Goal: Information Seeking & Learning: Learn about a topic

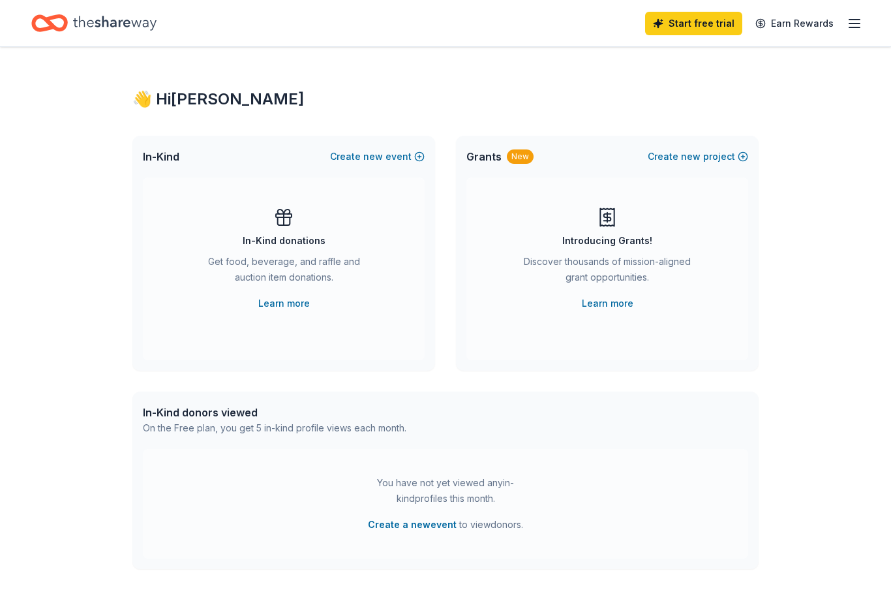
click at [857, 20] on line "button" at bounding box center [855, 20] width 10 height 0
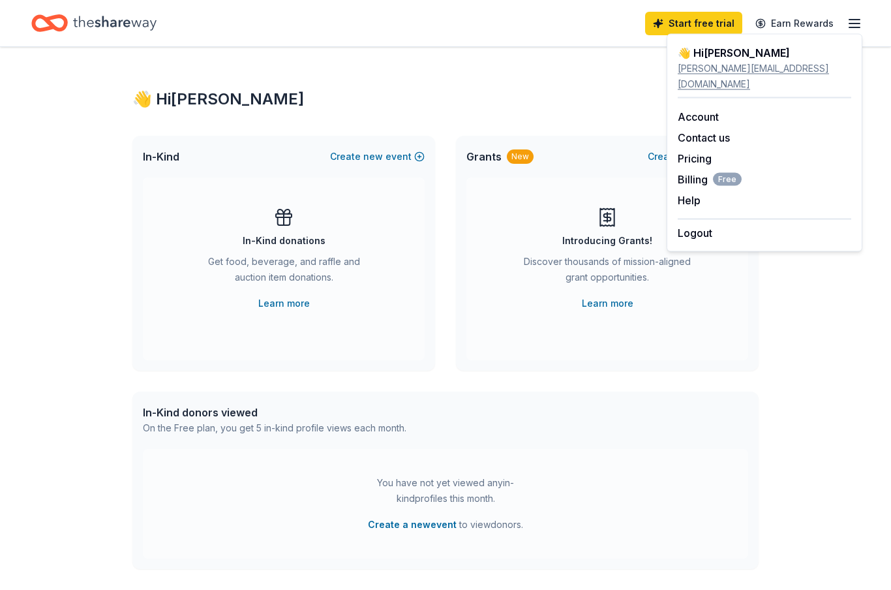
click at [884, 46] on div "Start free trial Earn Rewards" at bounding box center [445, 23] width 891 height 46
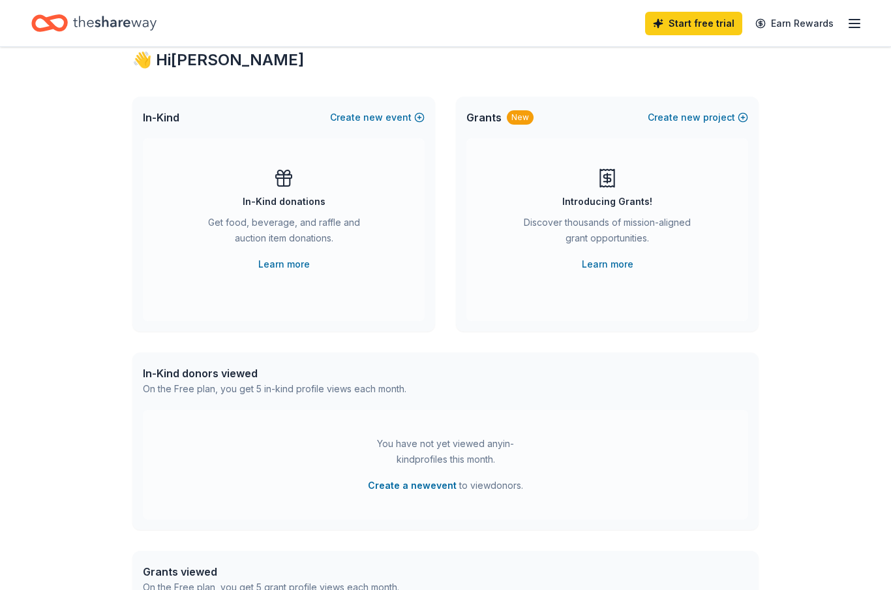
scroll to position [45, 0]
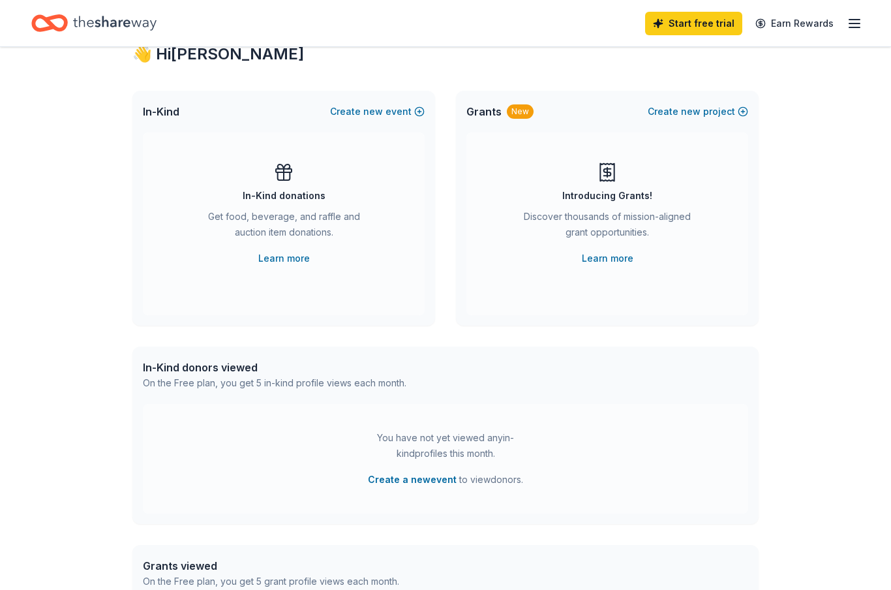
click at [305, 229] on div "Get food, beverage, and raffle and auction item donations." at bounding box center [283, 227] width 177 height 37
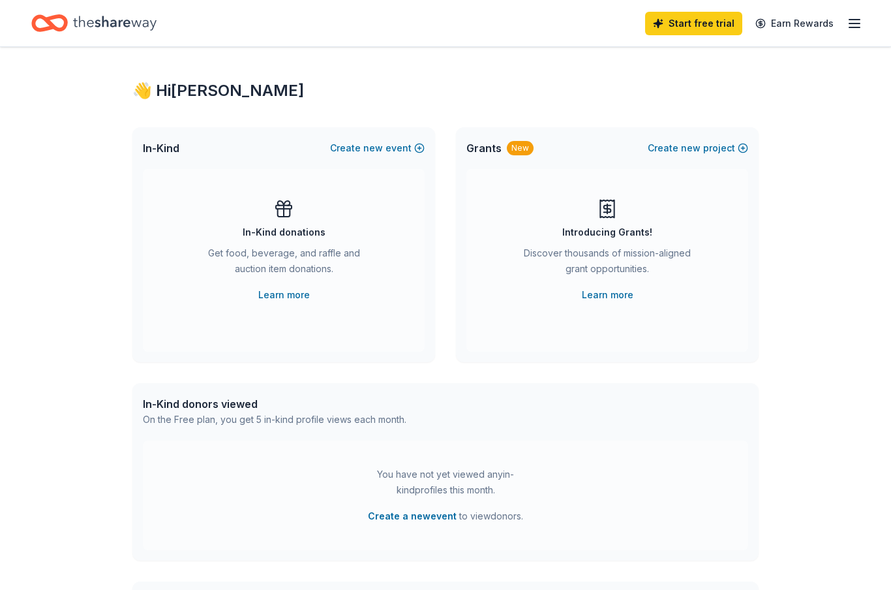
scroll to position [0, 0]
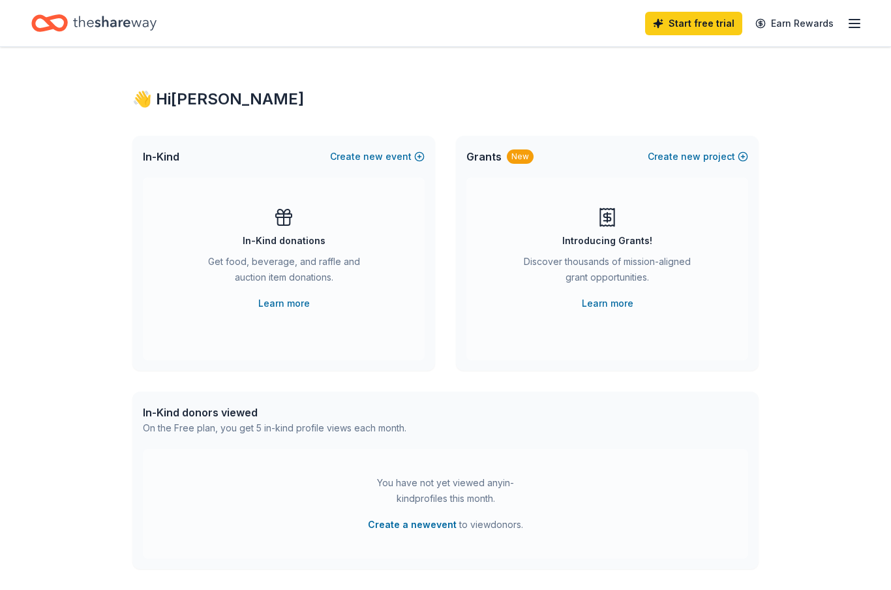
click at [116, 20] on icon "Home" at bounding box center [115, 23] width 84 height 27
click at [309, 239] on div "In-Kind donations" at bounding box center [284, 241] width 83 height 16
click at [861, 18] on icon "button" at bounding box center [855, 24] width 16 height 16
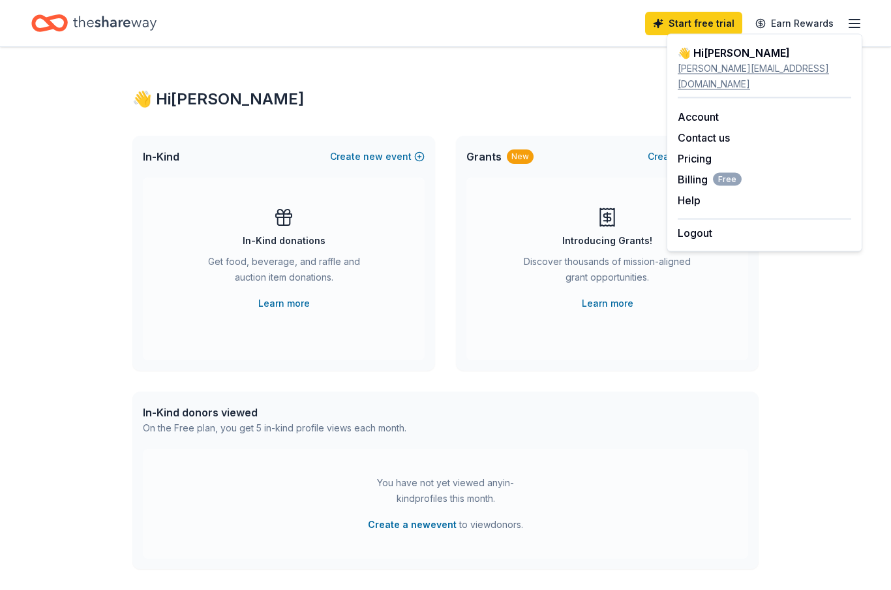
click at [709, 152] on link "Pricing" at bounding box center [695, 158] width 34 height 13
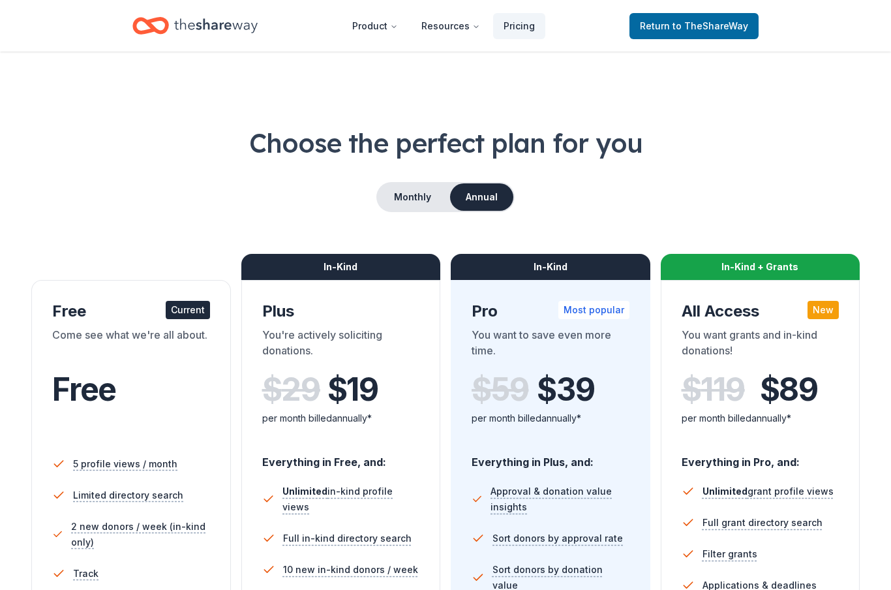
click at [409, 201] on button "Monthly" at bounding box center [413, 196] width 70 height 27
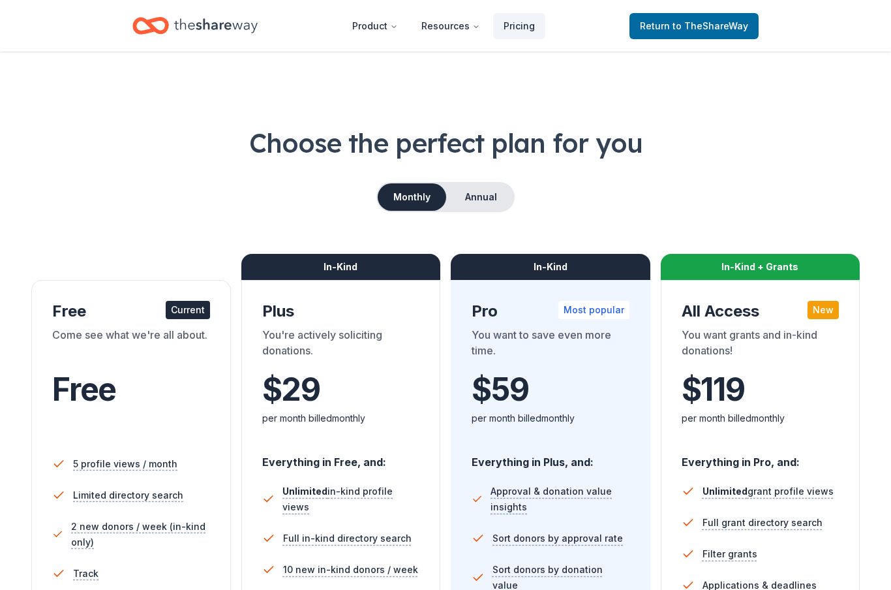
click at [388, 19] on button "Product" at bounding box center [375, 26] width 67 height 26
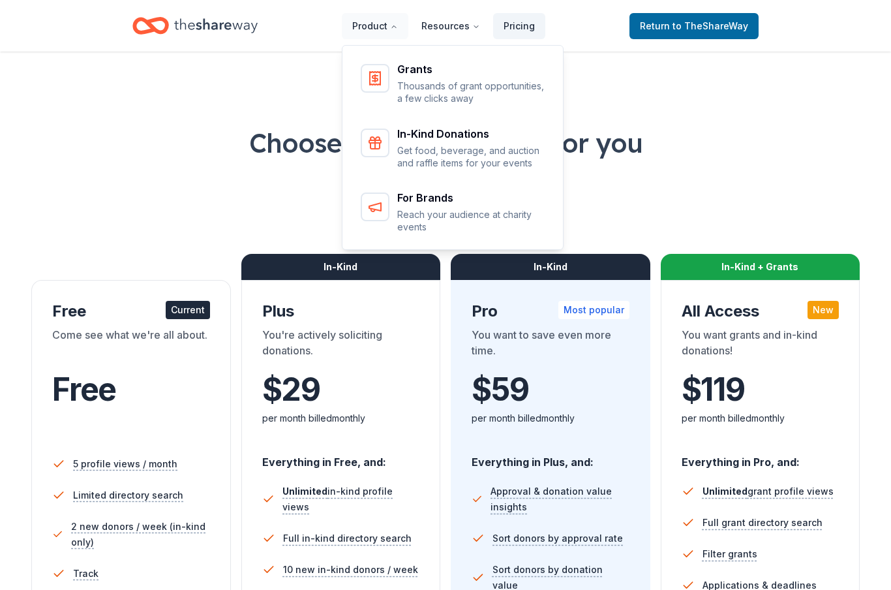
click at [467, 142] on div "In-Kind Donations Get food, beverage, and auction and raffle items for your eve…" at bounding box center [471, 149] width 149 height 41
click at [439, 146] on div "Grants Thousands of grant opportunities, a few clicks away In-Kind Donations Ge…" at bounding box center [453, 145] width 222 height 209
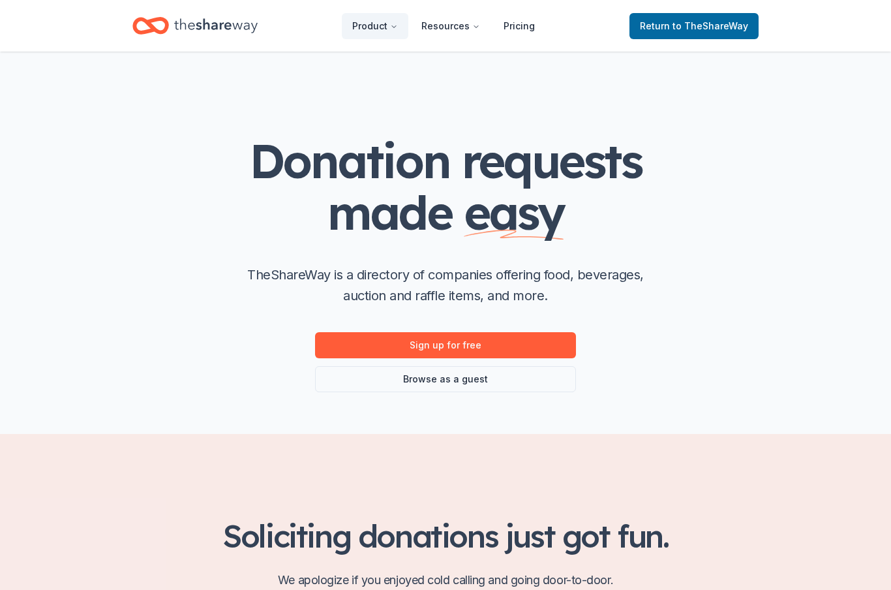
click at [454, 21] on button "Resources" at bounding box center [451, 26] width 80 height 26
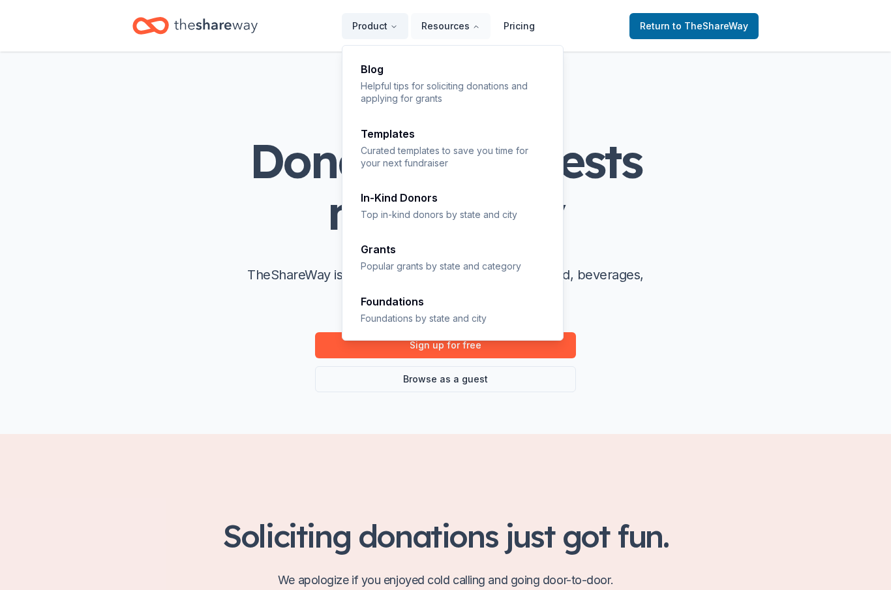
click at [391, 25] on button "Product" at bounding box center [375, 26] width 67 height 26
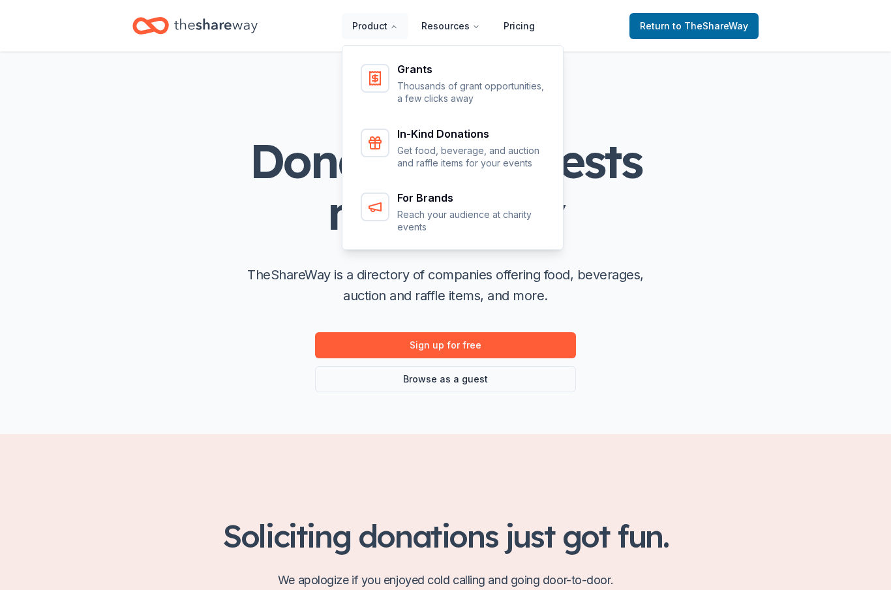
click at [244, 23] on icon "Home" at bounding box center [216, 25] width 84 height 27
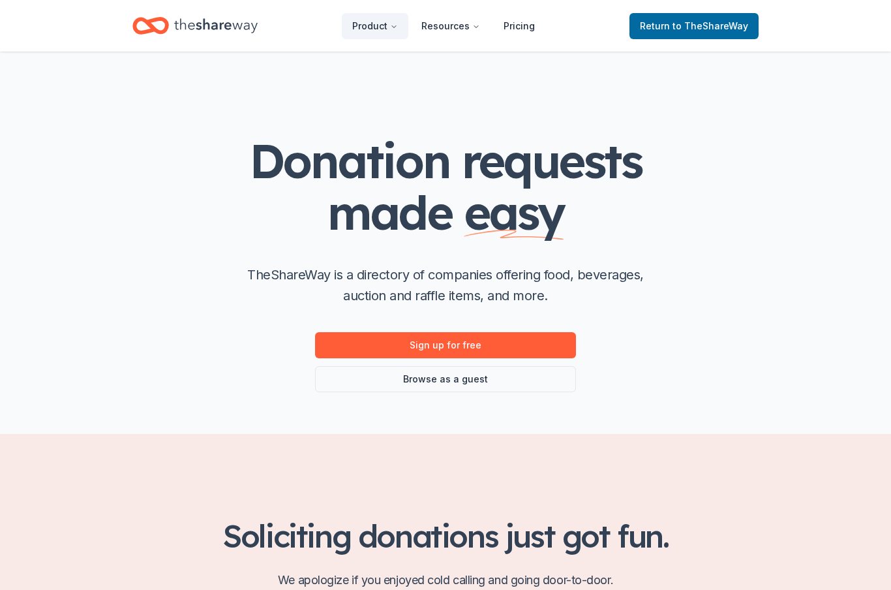
click at [737, 23] on span "to TheShareWay" at bounding box center [711, 25] width 76 height 11
click at [705, 27] on span "to TheShareWay" at bounding box center [711, 25] width 76 height 11
